Goal: Task Accomplishment & Management: Complete application form

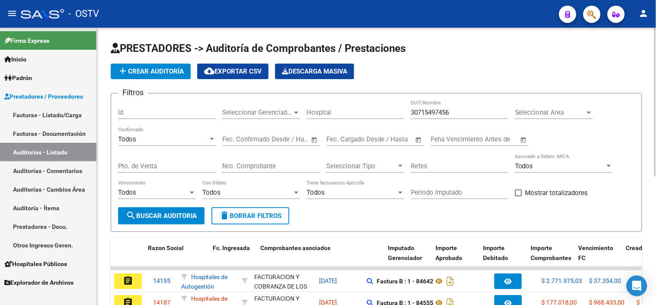
click at [145, 72] on span "add Crear Auditoría" at bounding box center [151, 71] width 66 height 8
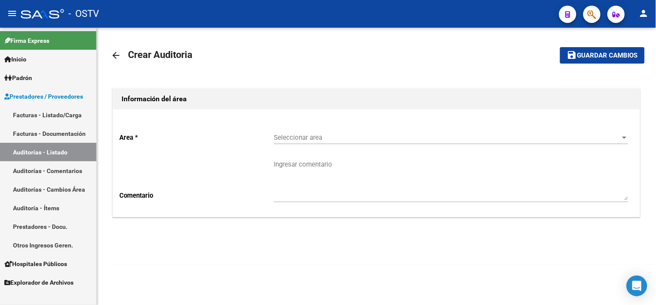
click at [288, 141] on span "Seleccionar area" at bounding box center [447, 138] width 347 height 8
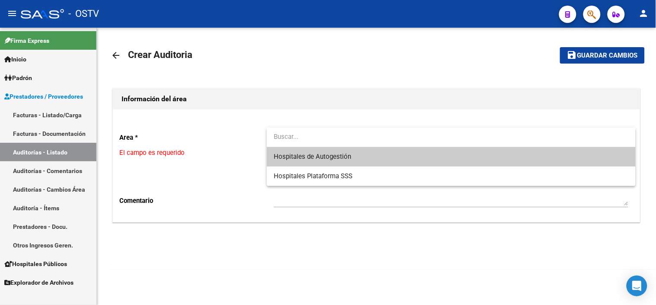
click at [290, 154] on span "Hospitales de Autogestión" at bounding box center [451, 156] width 355 height 19
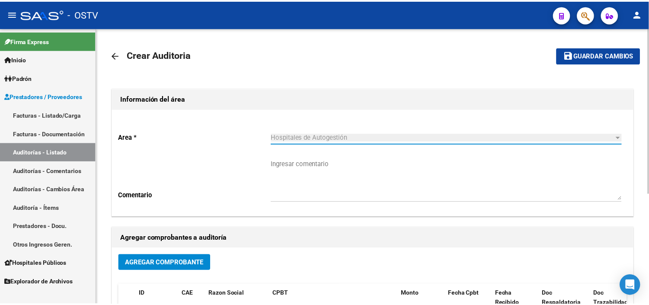
scroll to position [96, 0]
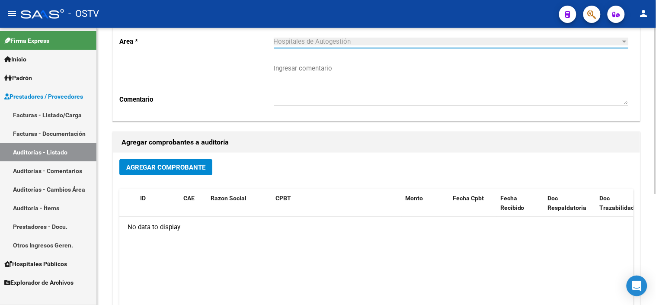
click at [183, 161] on button "Agregar Comprobante" at bounding box center [165, 167] width 93 height 16
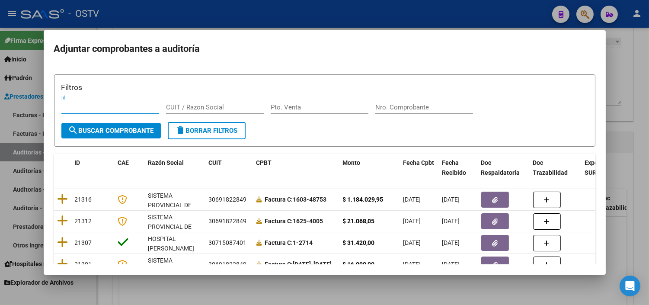
click at [212, 107] on input "CUIT / Razon Social" at bounding box center [215, 107] width 98 height 8
click at [212, 106] on input "CUIT / Razon Social" at bounding box center [215, 107] width 98 height 8
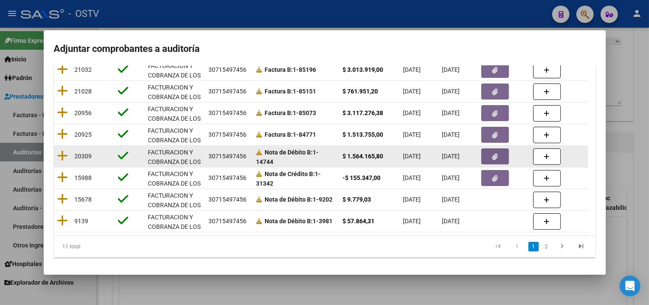
scroll to position [83, 0]
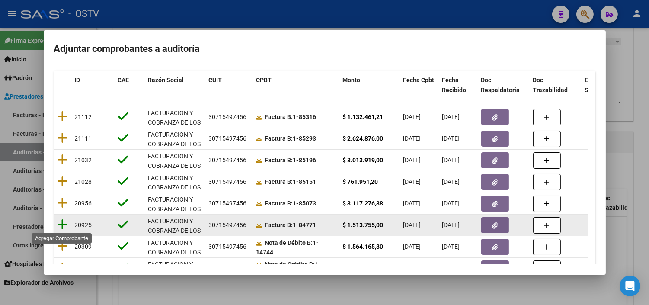
type input "30715497456"
click at [61, 227] on icon at bounding box center [63, 224] width 11 height 12
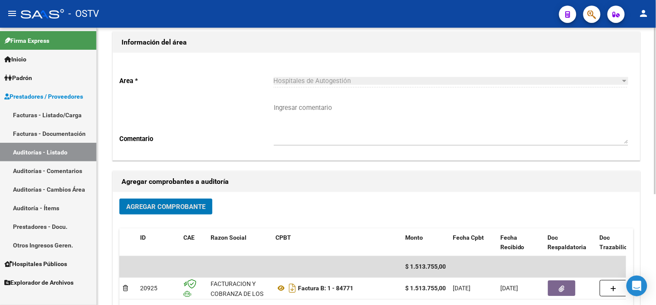
scroll to position [0, 0]
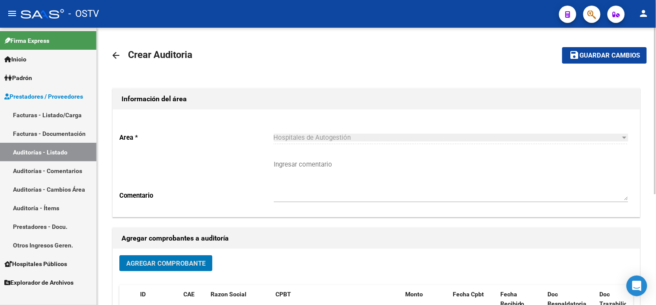
click at [597, 54] on span "Guardar cambios" at bounding box center [610, 56] width 61 height 8
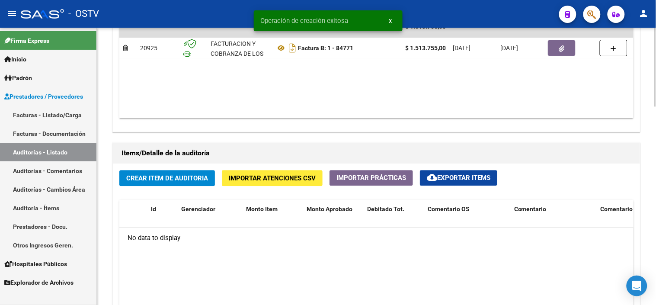
scroll to position [529, 0]
